Goal: Navigation & Orientation: Find specific page/section

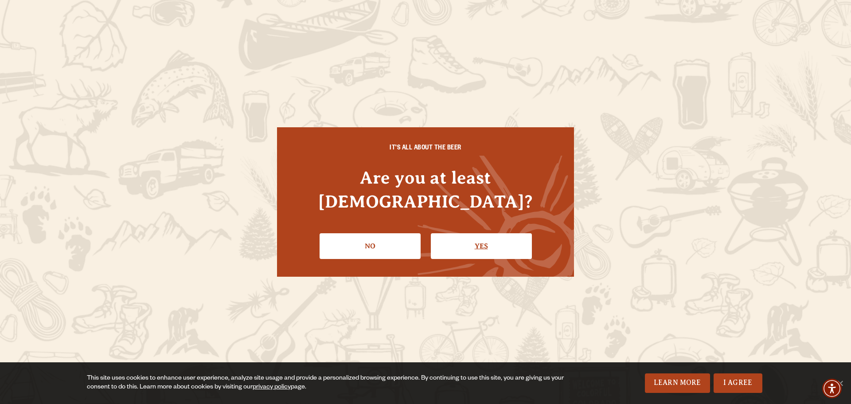
click at [481, 235] on link "Yes" at bounding box center [481, 246] width 101 height 26
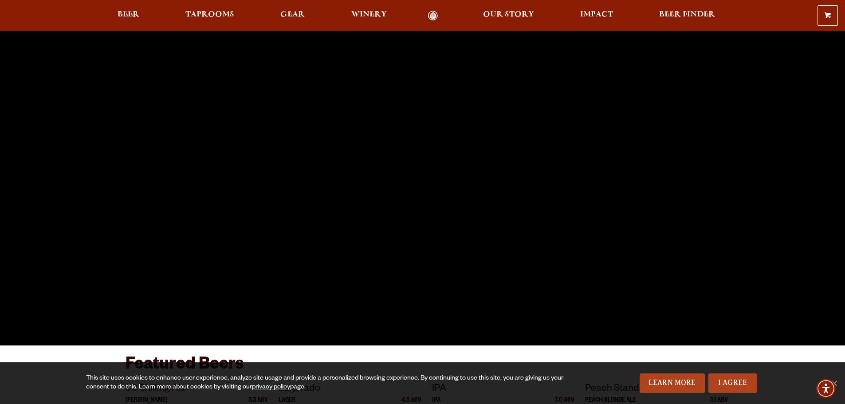
scroll to position [133, 0]
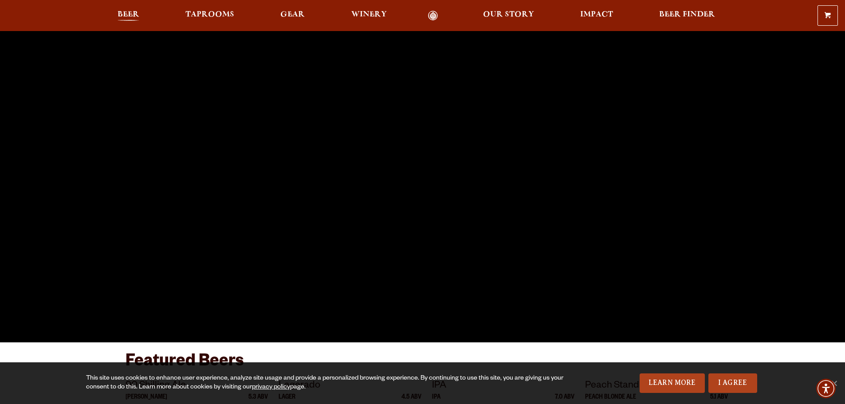
click at [126, 16] on span "Beer" at bounding box center [128, 14] width 22 height 7
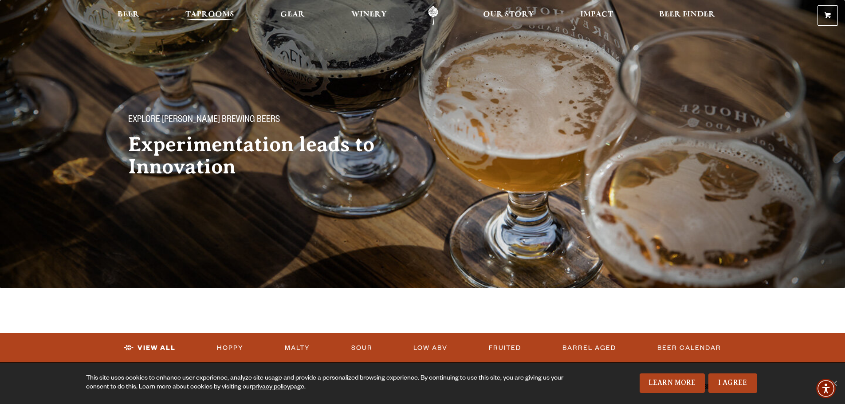
click at [225, 18] on span "Taprooms" at bounding box center [209, 14] width 49 height 7
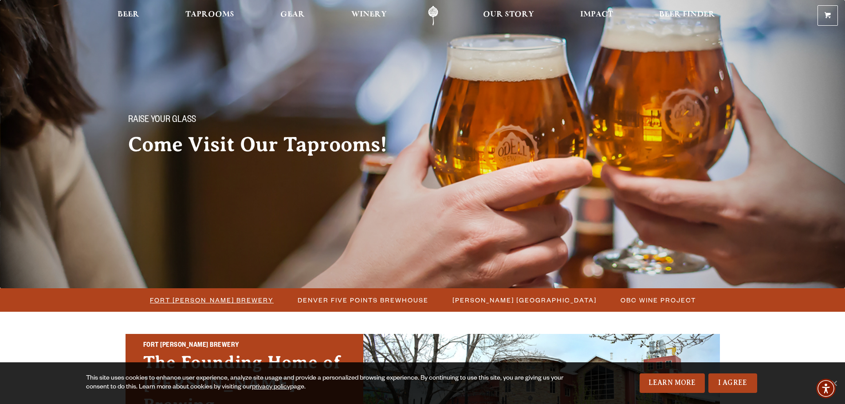
click at [243, 297] on span "Fort Collins Brewery" at bounding box center [212, 299] width 124 height 13
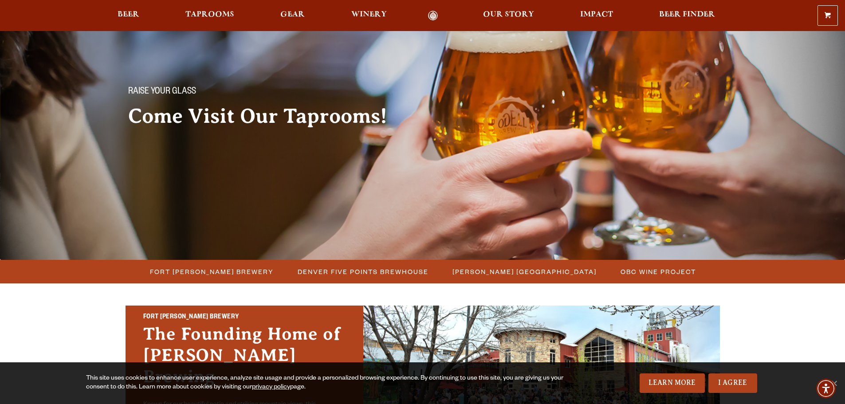
scroll to position [44, 0]
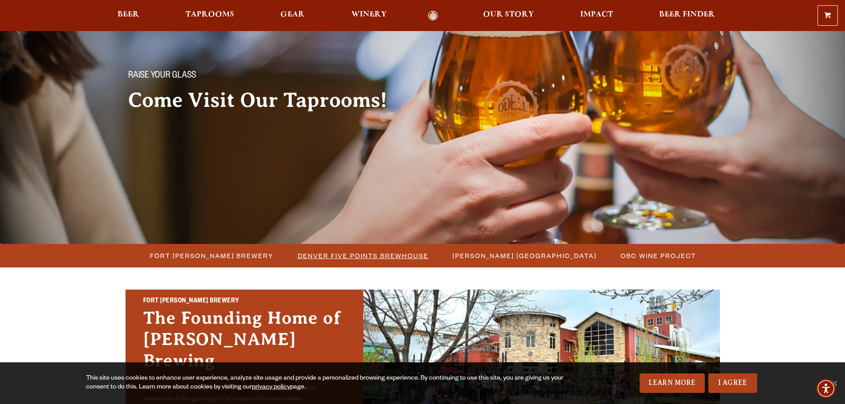
click at [360, 252] on span "Denver Five Points Brewhouse" at bounding box center [362, 255] width 131 height 13
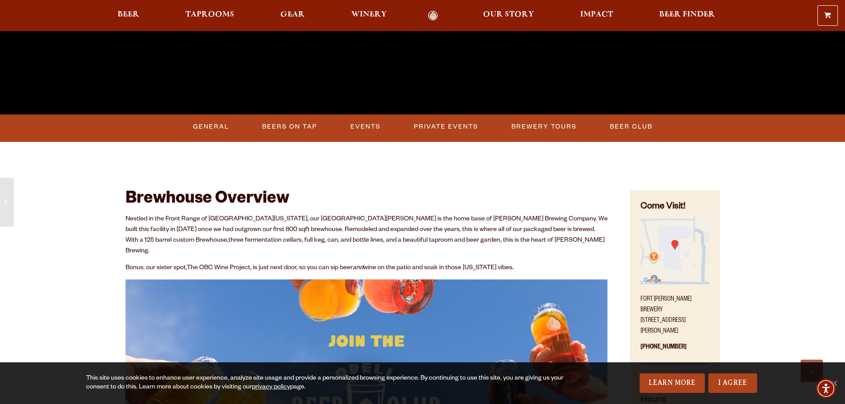
scroll to position [355, 0]
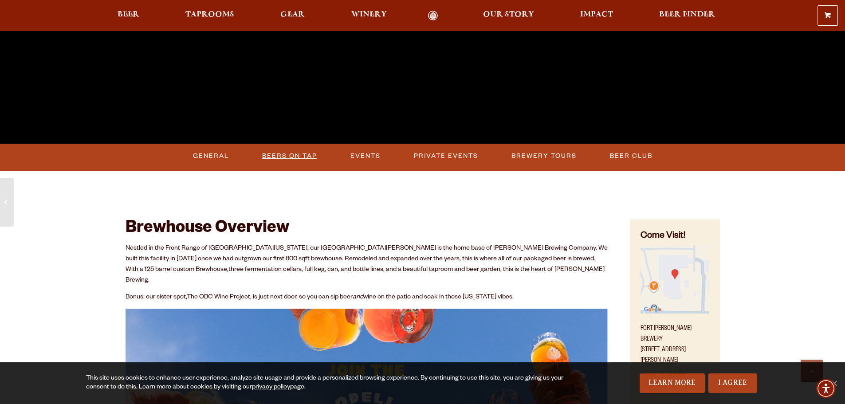
click at [298, 153] on link "Beers on Tap" at bounding box center [289, 156] width 62 height 20
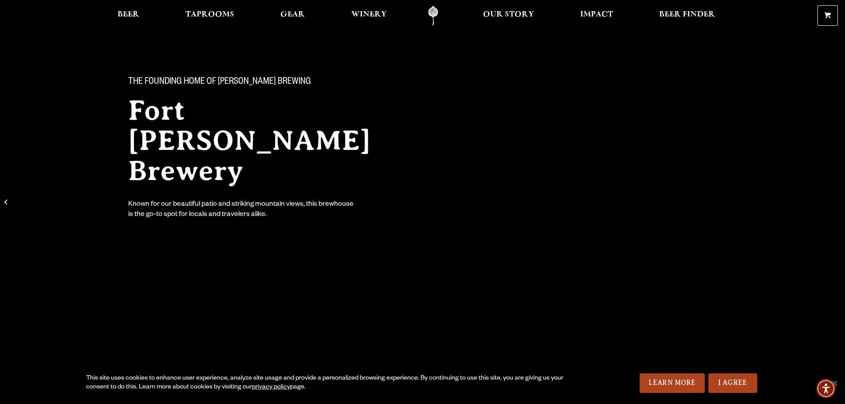
scroll to position [0, 0]
